Goal: Task Accomplishment & Management: Use online tool/utility

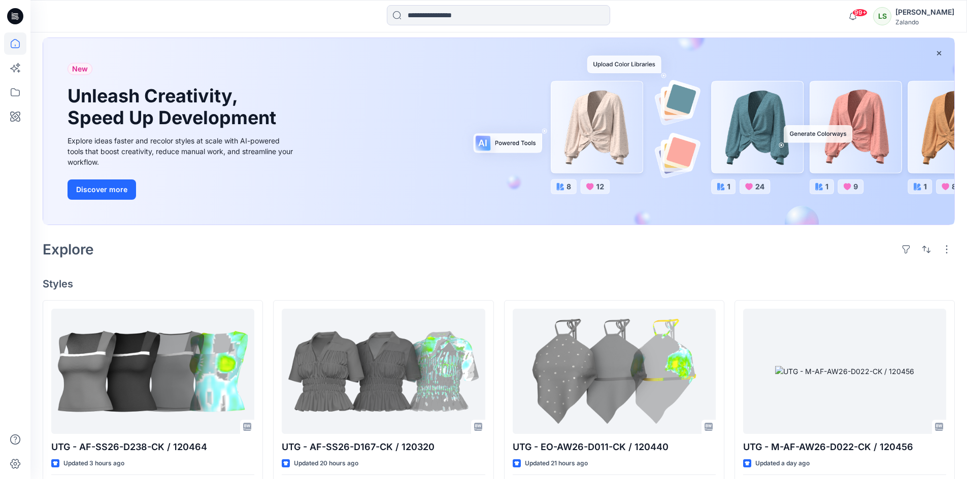
scroll to position [152, 0]
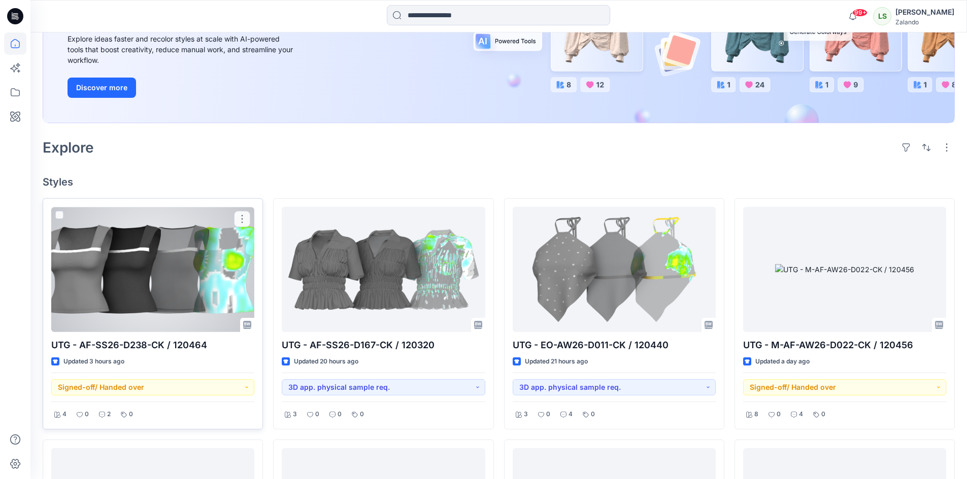
click at [196, 273] on div at bounding box center [152, 269] width 203 height 125
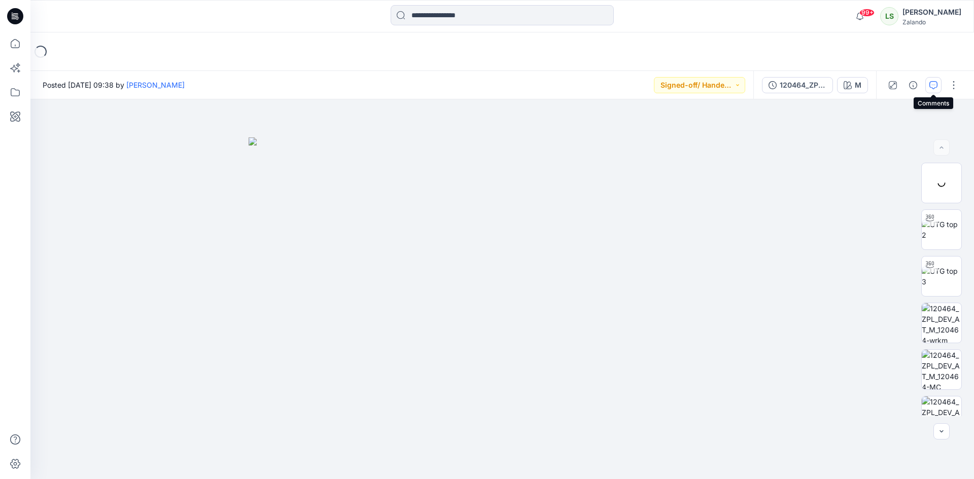
click at [934, 85] on icon "button" at bounding box center [934, 85] width 8 height 8
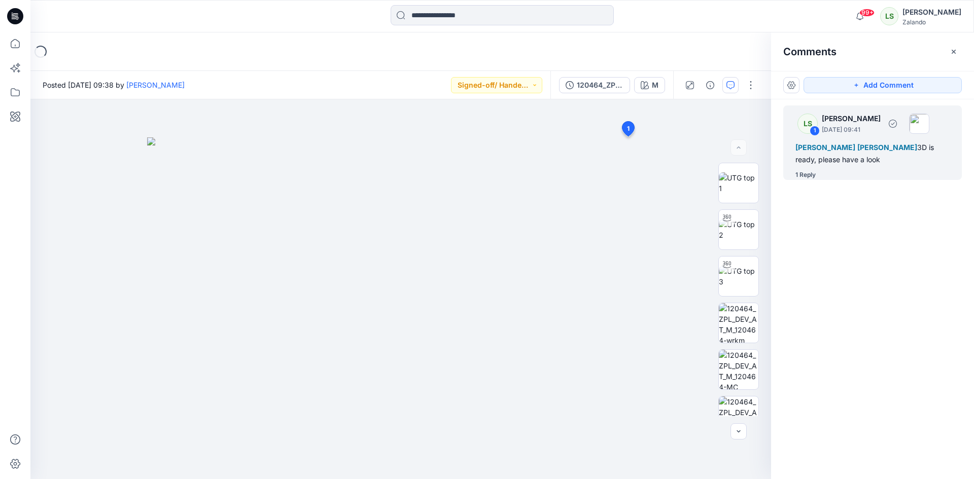
click at [799, 175] on div "1 Reply" at bounding box center [806, 175] width 20 height 10
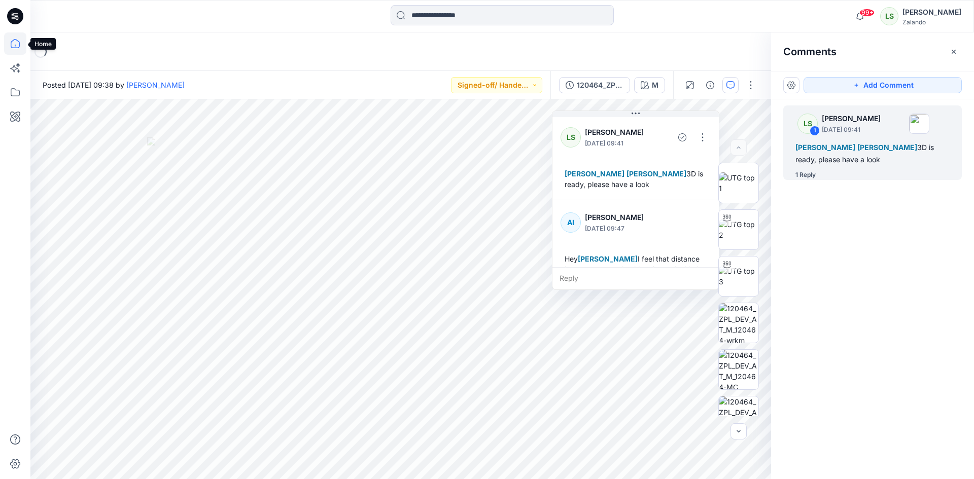
click at [18, 49] on icon at bounding box center [15, 43] width 22 height 22
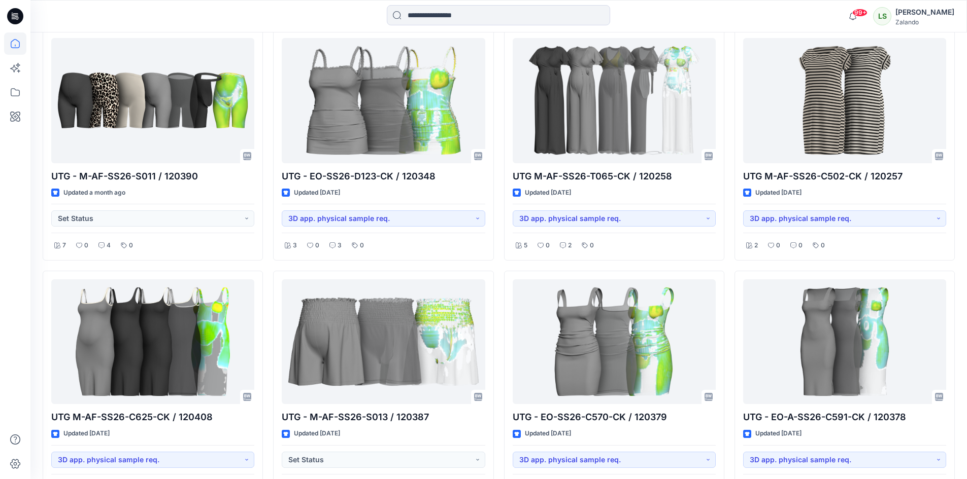
scroll to position [3530, 0]
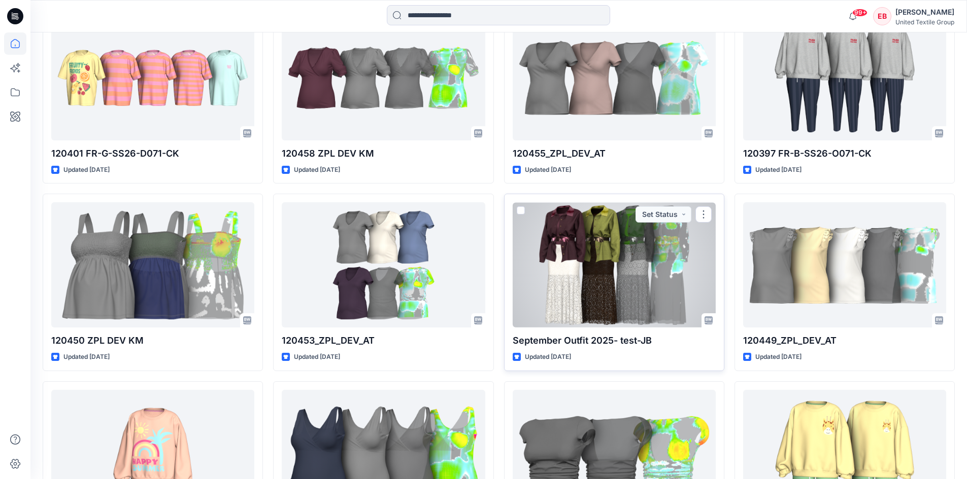
scroll to position [1135, 0]
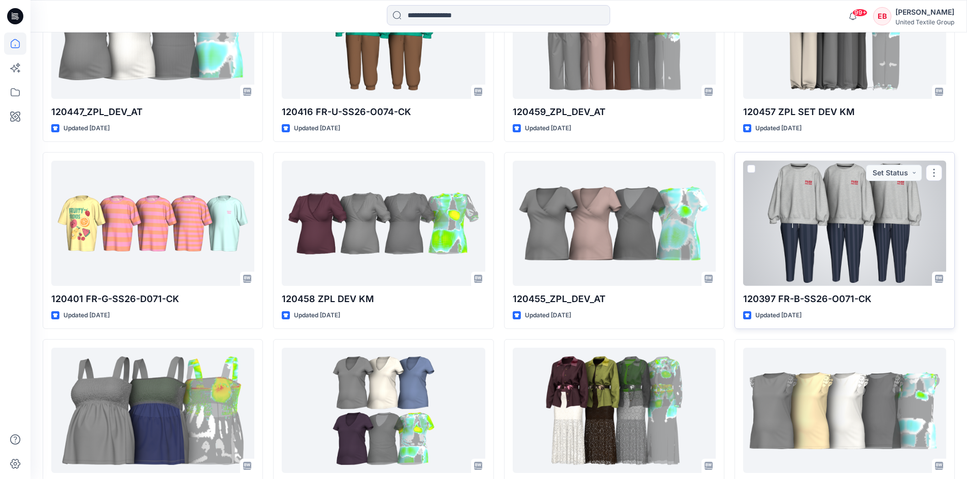
click at [891, 230] on div at bounding box center [844, 223] width 203 height 125
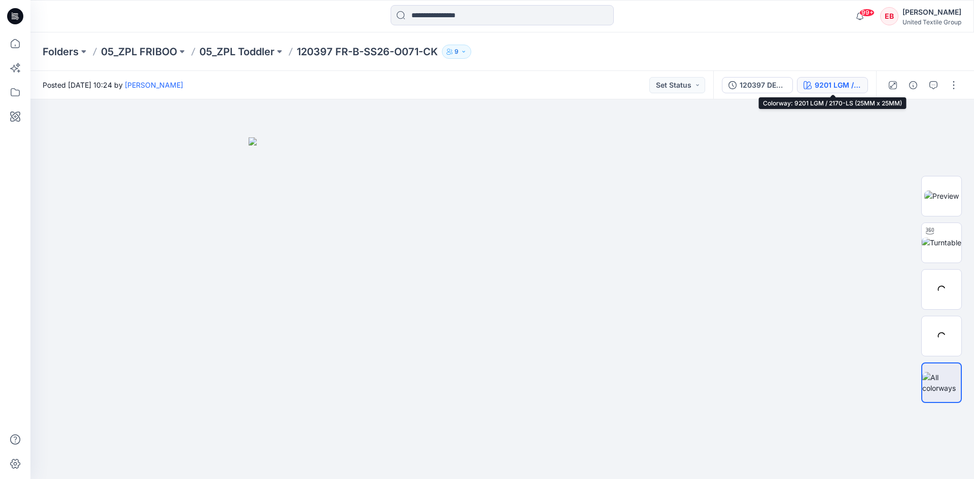
click at [812, 84] on button "9201 LGM / 2170-LS (25MM x 25MM)" at bounding box center [832, 85] width 71 height 16
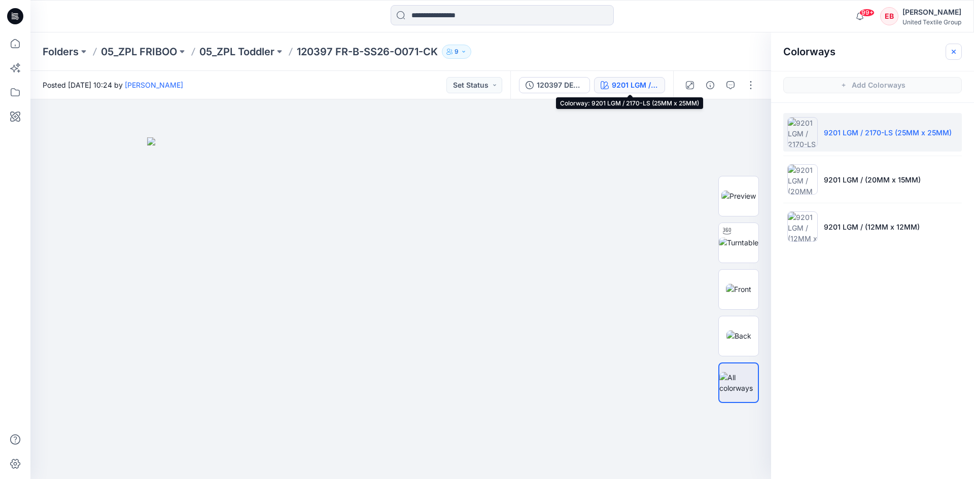
click at [953, 48] on icon "button" at bounding box center [954, 52] width 8 height 8
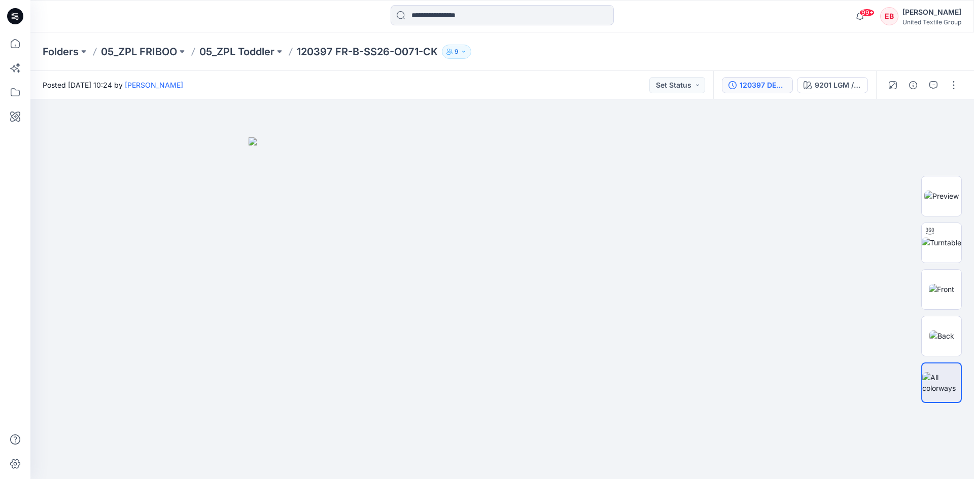
click at [762, 86] on div "120397 DEV COL" at bounding box center [763, 85] width 47 height 11
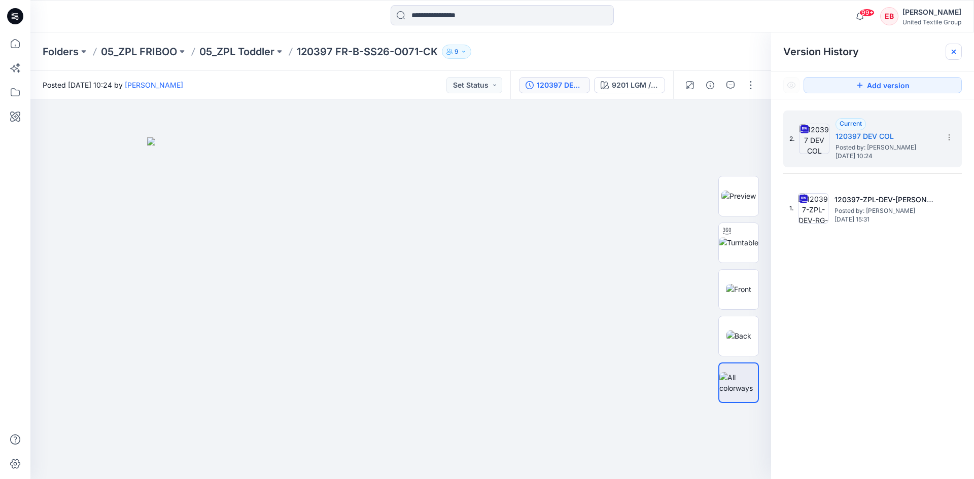
click at [951, 49] on icon at bounding box center [954, 52] width 8 height 8
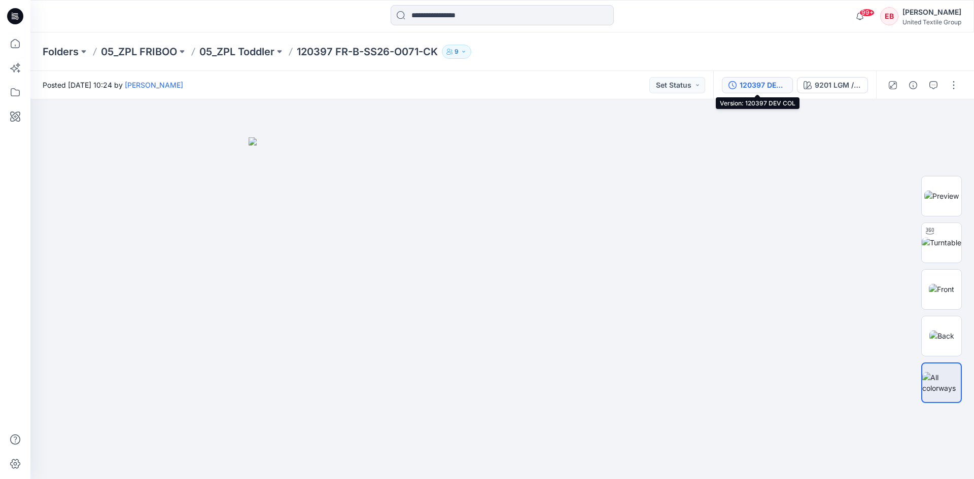
click at [758, 90] on div "120397 DEV COL" at bounding box center [763, 85] width 47 height 11
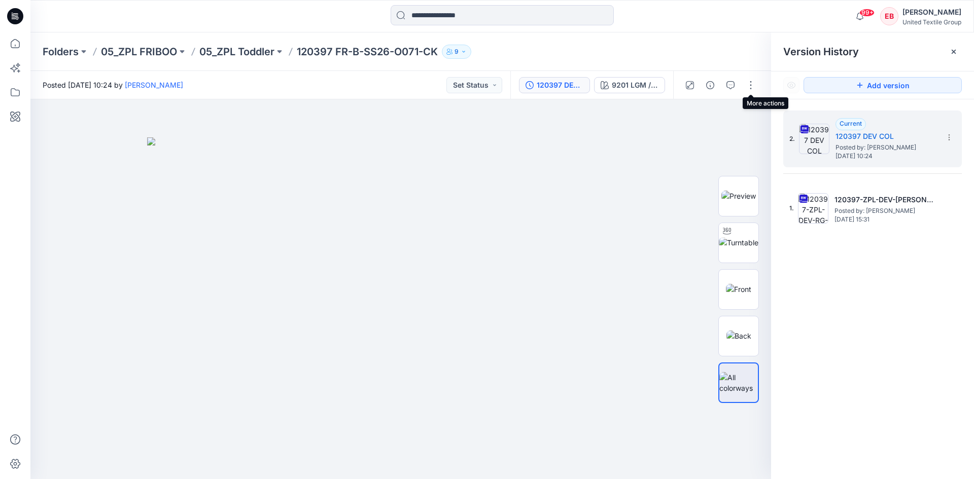
click at [743, 49] on div "Folders 05_ZPL FRIBOO 05_ZPL Toddler 120397 FR-B-SS26-O071-CK 9" at bounding box center [463, 52] width 840 height 14
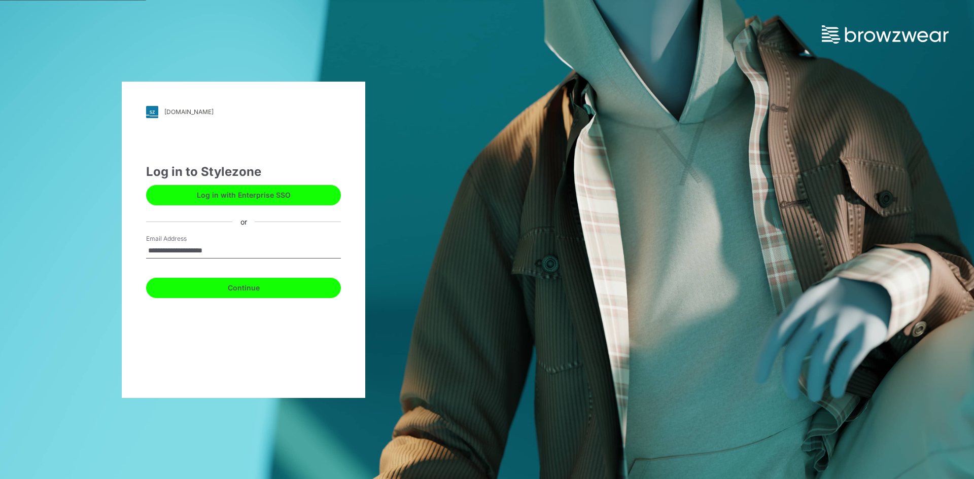
click at [246, 293] on button "Continue" at bounding box center [243, 288] width 195 height 20
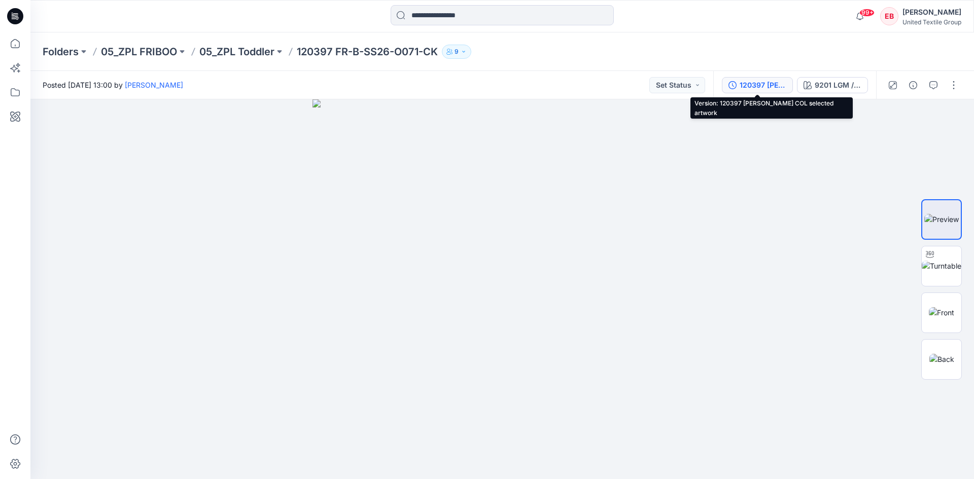
click at [776, 85] on div "120397 DEV COL selected artwork" at bounding box center [763, 85] width 47 height 11
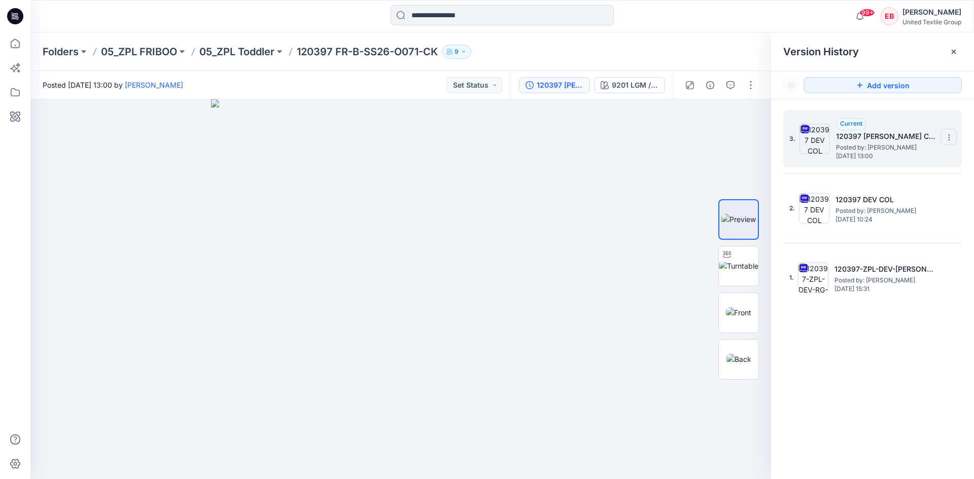
click at [950, 140] on icon at bounding box center [949, 137] width 8 height 8
click at [878, 221] on span "Delete Version" at bounding box center [879, 223] width 48 height 12
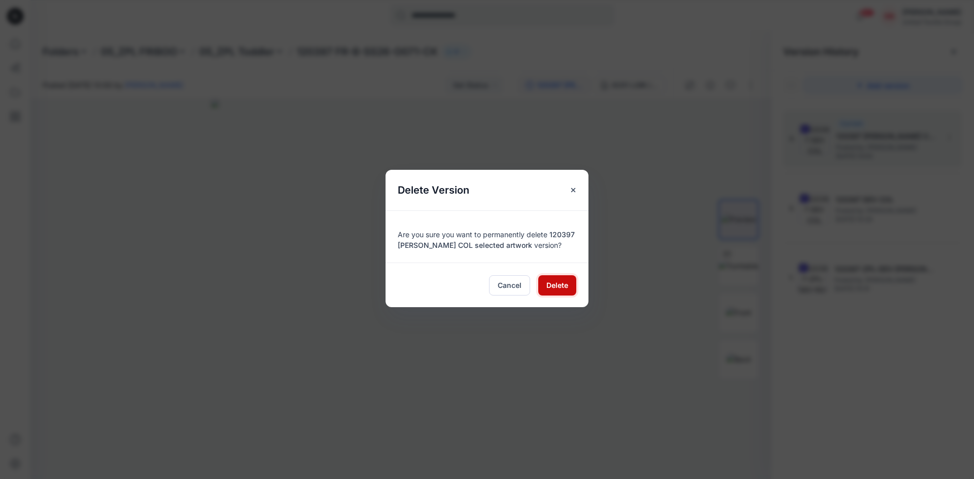
click at [559, 284] on span "Delete" at bounding box center [557, 285] width 22 height 11
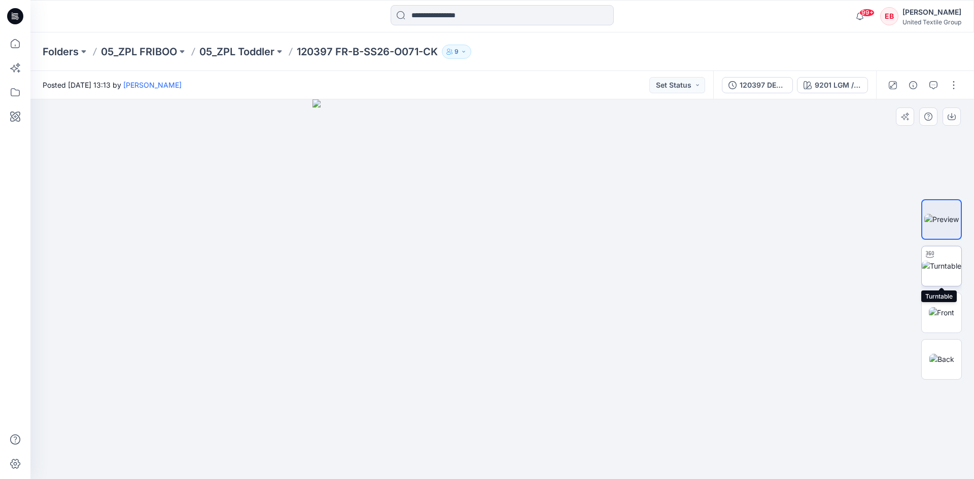
click at [936, 270] on img at bounding box center [942, 266] width 40 height 11
drag, startPoint x: 623, startPoint y: 453, endPoint x: 316, endPoint y: 441, distance: 307.7
click at [316, 441] on div at bounding box center [502, 289] width 944 height 380
drag, startPoint x: 663, startPoint y: 376, endPoint x: 665, endPoint y: 303, distance: 73.1
click at [665, 304] on img at bounding box center [501, 250] width 457 height 457
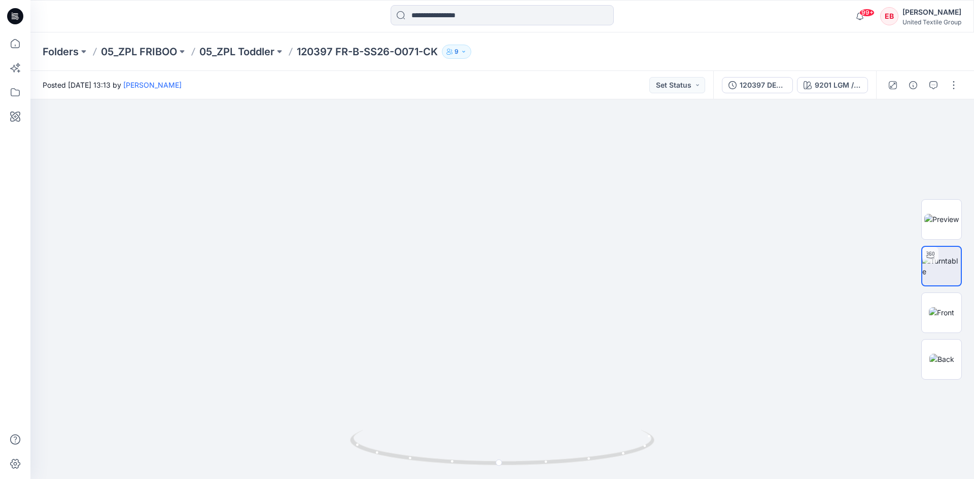
click at [850, 59] on div "Folders 05_ZPL FRIBOO 05_ZPL Toddler 120397 FR-B-SS26-O071-CK 9" at bounding box center [502, 51] width 944 height 39
click at [832, 54] on div "Folders 05_ZPL FRIBOO 05_ZPL Toddler 120397 FR-B-SS26-O071-CK 9" at bounding box center [463, 52] width 840 height 14
click at [527, 60] on div "Folders 05_ZPL FRIBOO 05_ZPL Toddler 120397 FR-B-SS26-O071-CK 9" at bounding box center [502, 51] width 944 height 39
click at [588, 58] on div "Folders 05_ZPL FRIBOO 05_ZPL Toddler 120397 FR-B-SS26-O071-CK 9" at bounding box center [463, 52] width 840 height 14
drag, startPoint x: 940, startPoint y: 1, endPoint x: 765, endPoint y: 53, distance: 182.7
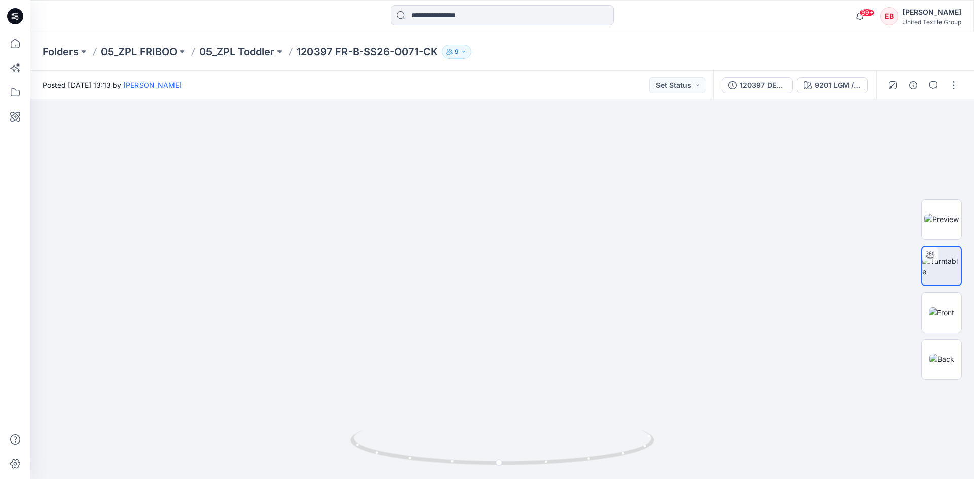
click at [765, 53] on div "Folders 05_ZPL FRIBOO 05_ZPL Toddler 120397 FR-B-SS26-O071-CK 9" at bounding box center [463, 52] width 840 height 14
click at [948, 81] on button "button" at bounding box center [954, 85] width 16 height 16
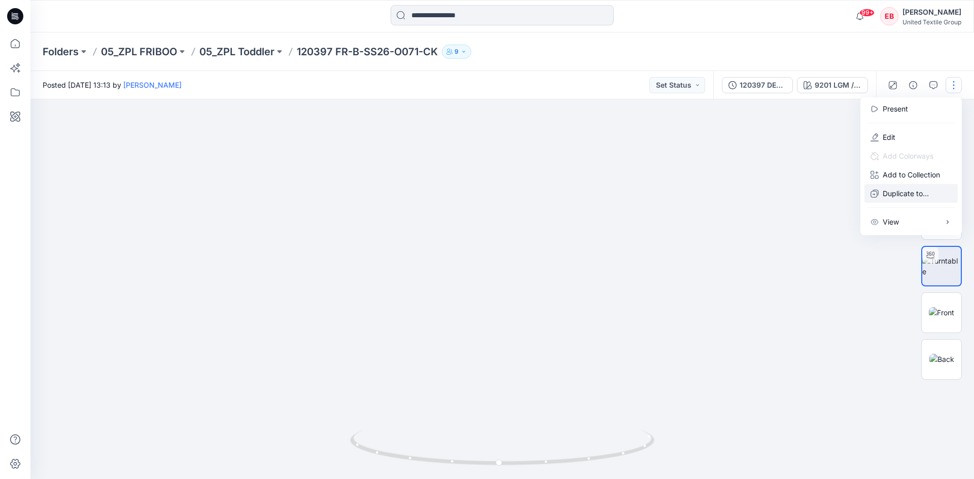
click at [909, 198] on p "Duplicate to..." at bounding box center [906, 193] width 46 height 11
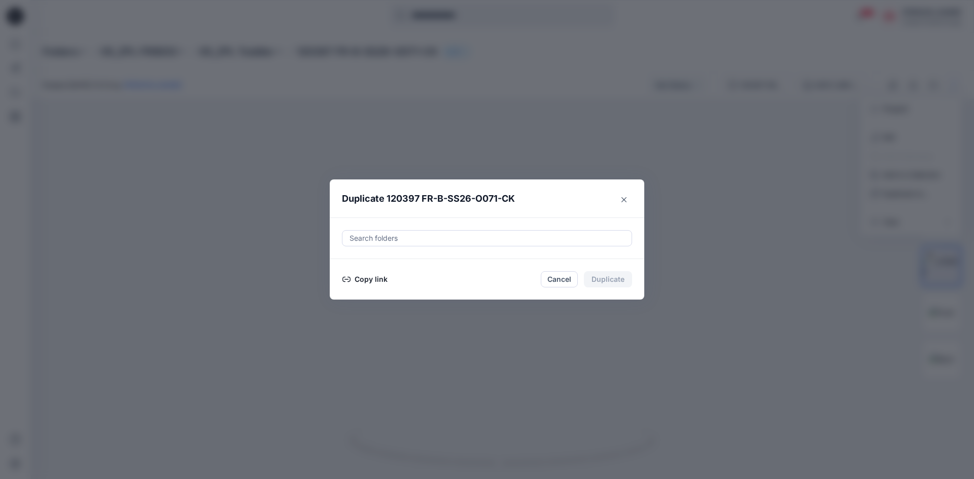
click at [370, 277] on button "Copy link" at bounding box center [365, 279] width 46 height 12
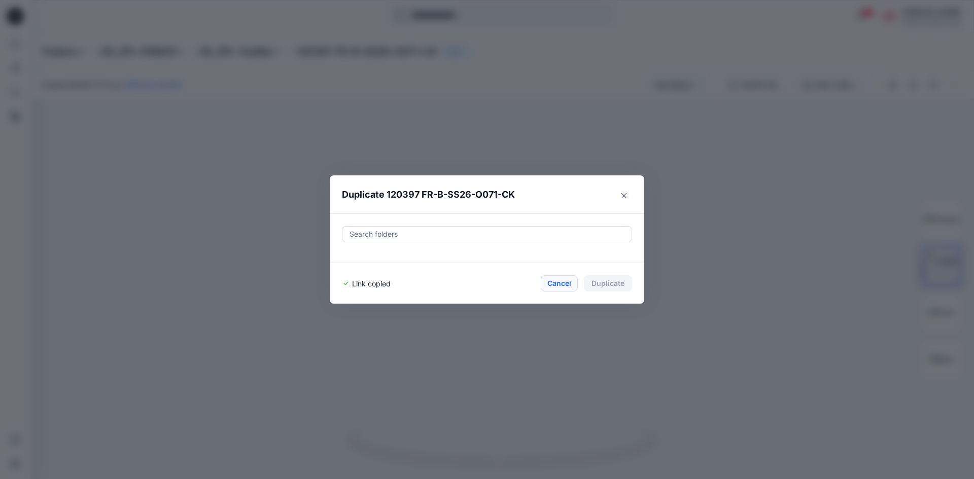
click at [563, 288] on button "Cancel" at bounding box center [559, 284] width 37 height 16
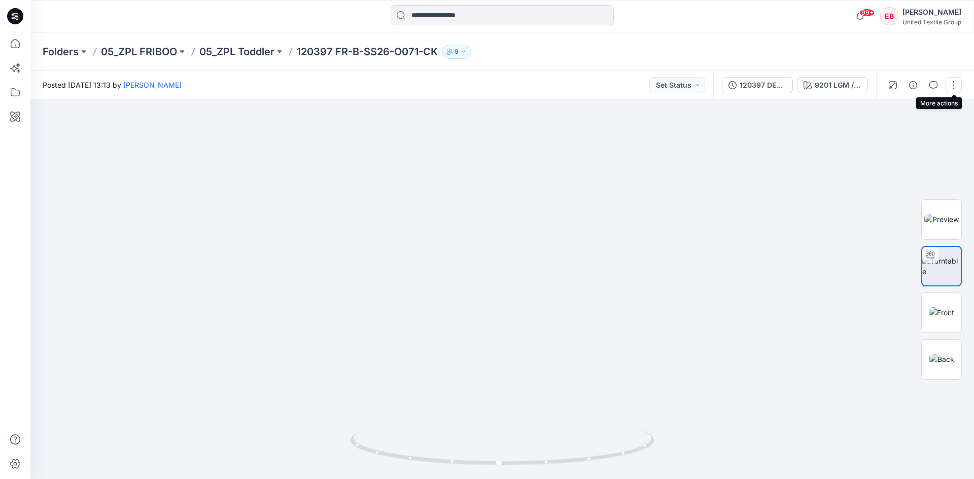
click at [953, 89] on button "button" at bounding box center [954, 85] width 16 height 16
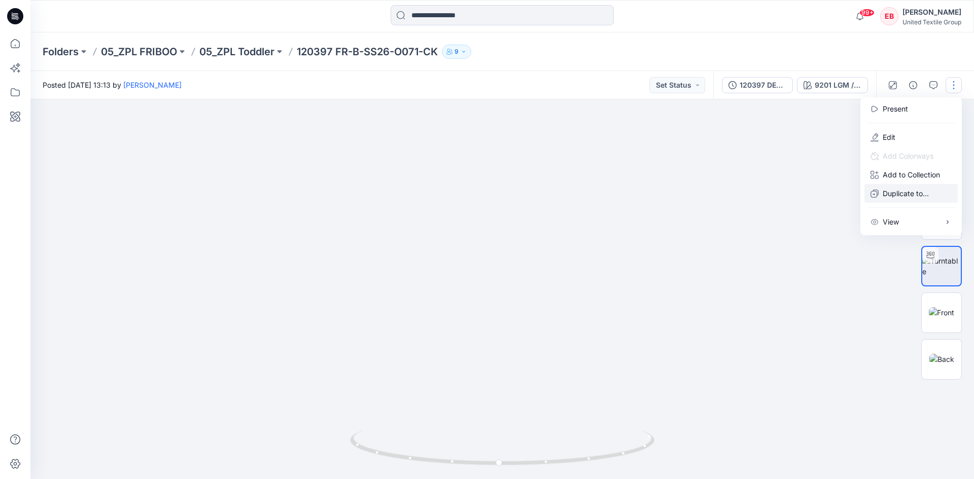
click at [902, 198] on p "Duplicate to..." at bounding box center [906, 193] width 46 height 11
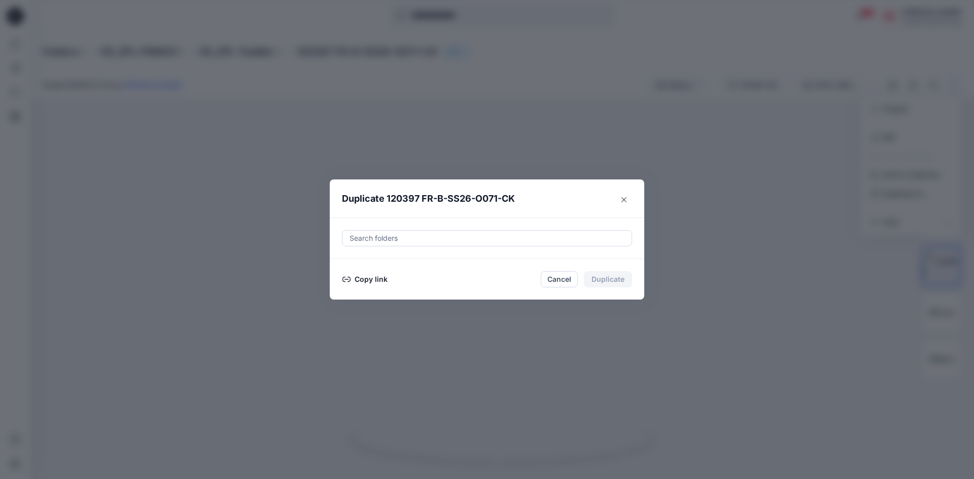
click at [365, 277] on button "Copy link" at bounding box center [365, 279] width 46 height 12
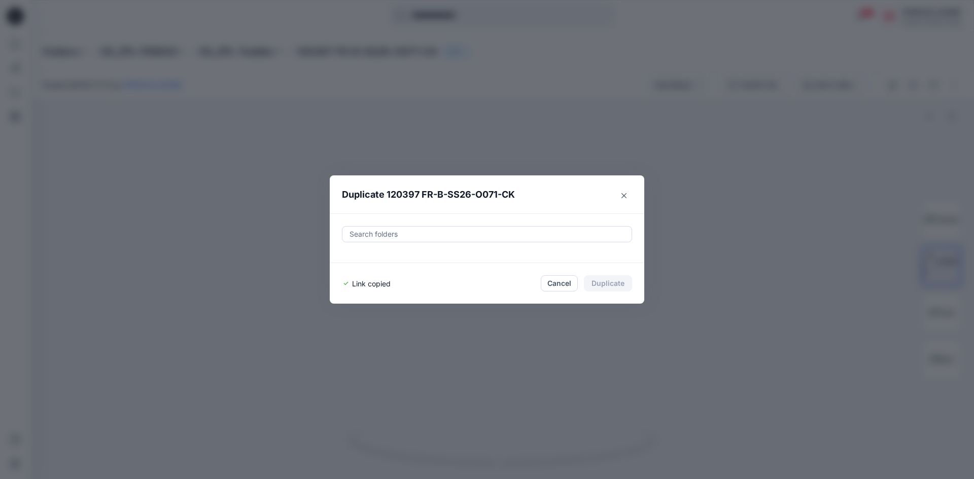
drag, startPoint x: 555, startPoint y: 290, endPoint x: 554, endPoint y: 295, distance: 5.2
click at [555, 290] on button "Cancel" at bounding box center [559, 284] width 37 height 16
